Goal: Navigation & Orientation: Find specific page/section

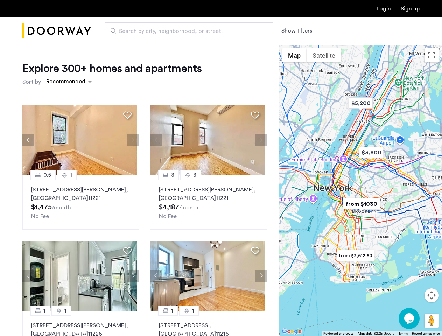
click at [296, 31] on button "Show filters" at bounding box center [296, 31] width 31 height 8
click at [69, 82] on div "Explore 300+ homes and apartments Sort by Recommended 0.5 [GEOGRAPHIC_DATA][STR…" at bounding box center [221, 213] width 442 height 337
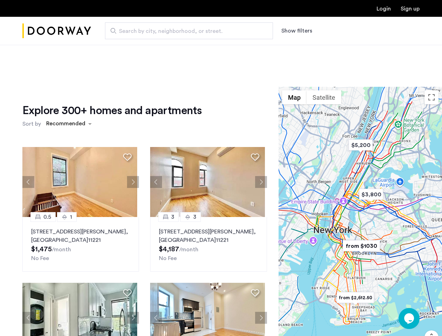
click at [28, 140] on div "Explore 300+ homes and apartments Sort by Recommended 0.5 [GEOGRAPHIC_DATA][STR…" at bounding box center [144, 241] width 245 height 275
click at [127, 115] on h1 "Explore 300+ homes and apartments" at bounding box center [111, 111] width 179 height 14
click at [80, 140] on div "Explore 300+ homes and apartments Sort by Recommended 0.5 [GEOGRAPHIC_DATA][STR…" at bounding box center [144, 241] width 245 height 275
click at [131, 140] on div "Explore 300+ homes and apartments Sort by Recommended 0.5 [GEOGRAPHIC_DATA][STR…" at bounding box center [144, 241] width 245 height 275
click at [80, 202] on img at bounding box center [79, 182] width 115 height 70
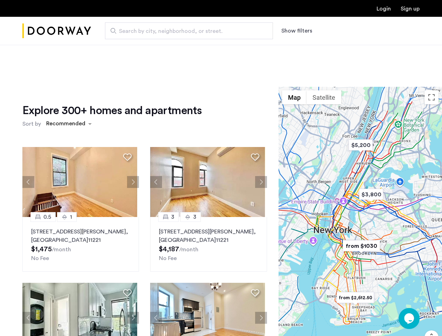
click at [154, 140] on div "Explore 300+ homes and apartments Sort by Recommended 0.5 [GEOGRAPHIC_DATA][STR…" at bounding box center [144, 241] width 245 height 275
click at [253, 115] on div "Explore 300+ homes and apartments Sort by Recommended" at bounding box center [144, 117] width 245 height 27
click at [206, 140] on div "Explore 300+ homes and apartments Sort by Recommended 0.5 [GEOGRAPHIC_DATA][STR…" at bounding box center [144, 241] width 245 height 275
